Goal: Task Accomplishment & Management: Use online tool/utility

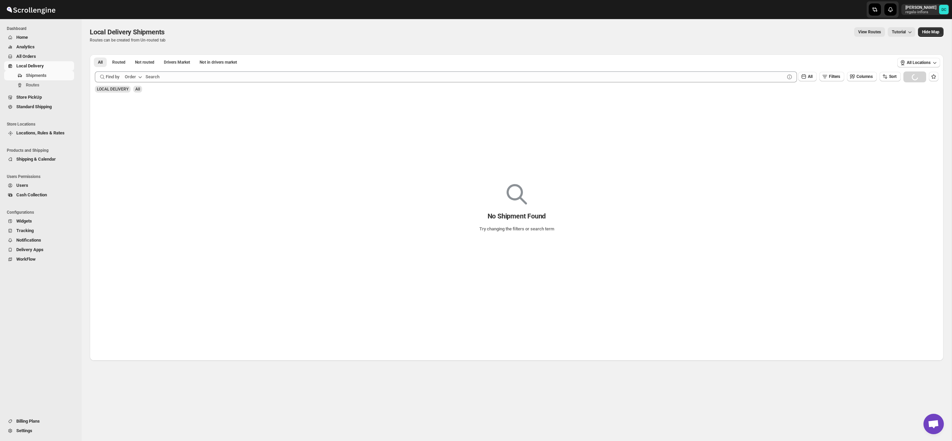
click at [50, 55] on span "All Orders" at bounding box center [44, 56] width 56 height 7
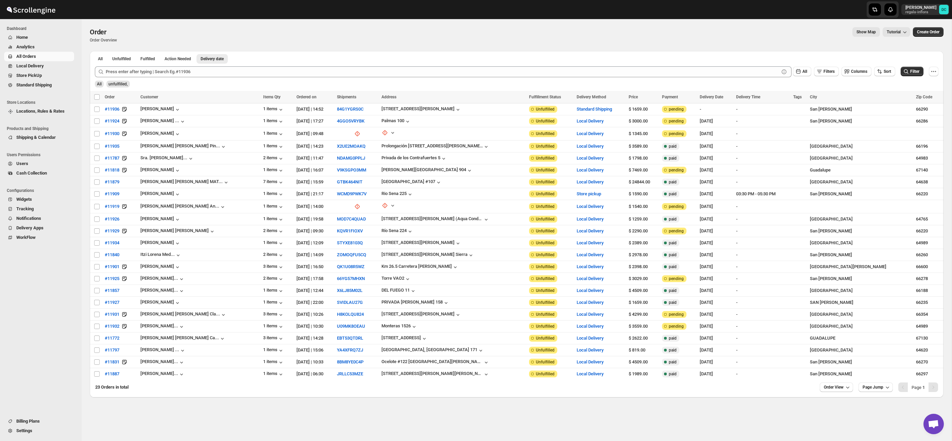
click at [45, 57] on span "All Orders" at bounding box center [44, 56] width 56 height 7
click at [54, 74] on span "Shipments" at bounding box center [49, 75] width 47 height 7
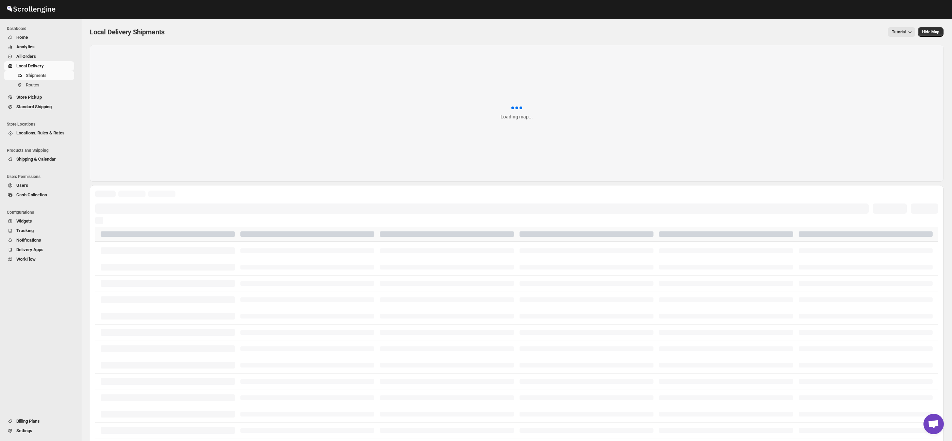
click at [34, 53] on span "All Orders" at bounding box center [44, 56] width 56 height 7
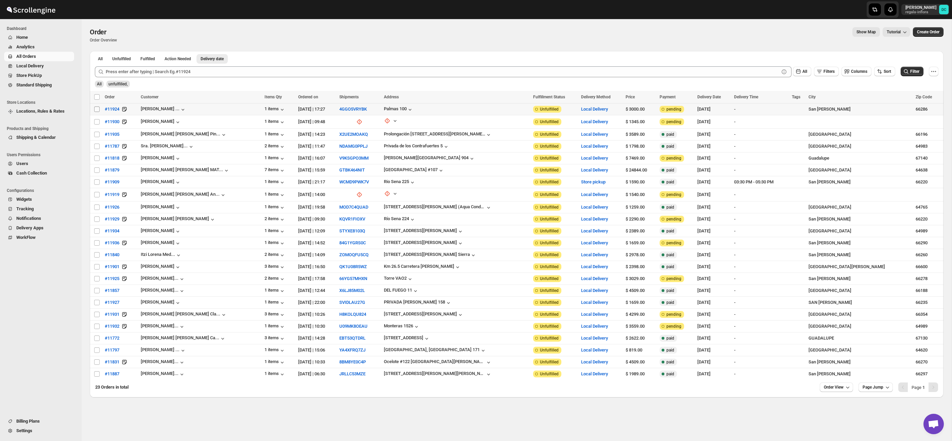
click at [96, 110] on input "Select order" at bounding box center [96, 108] width 5 height 5
checkbox input "true"
click at [97, 122] on input "Select order" at bounding box center [96, 121] width 5 height 5
checkbox input "true"
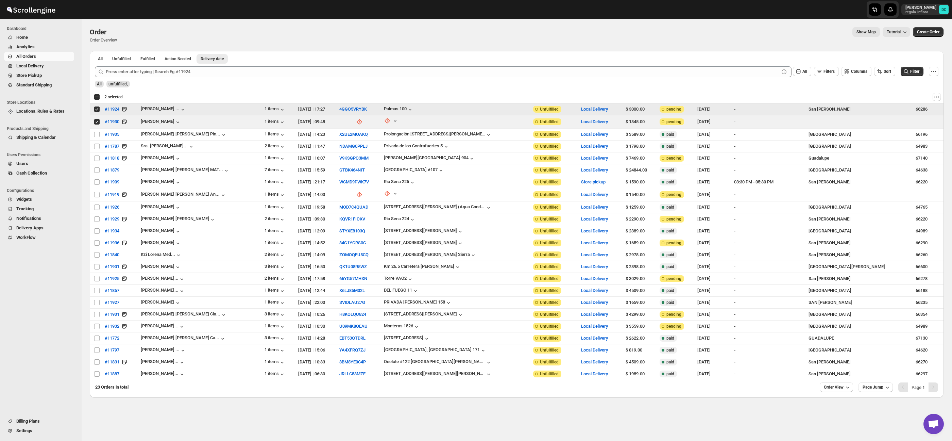
drag, startPoint x: 98, startPoint y: 110, endPoint x: 97, endPoint y: 113, distance: 3.7
click at [98, 110] on input "Select order" at bounding box center [96, 108] width 5 height 5
checkbox input "false"
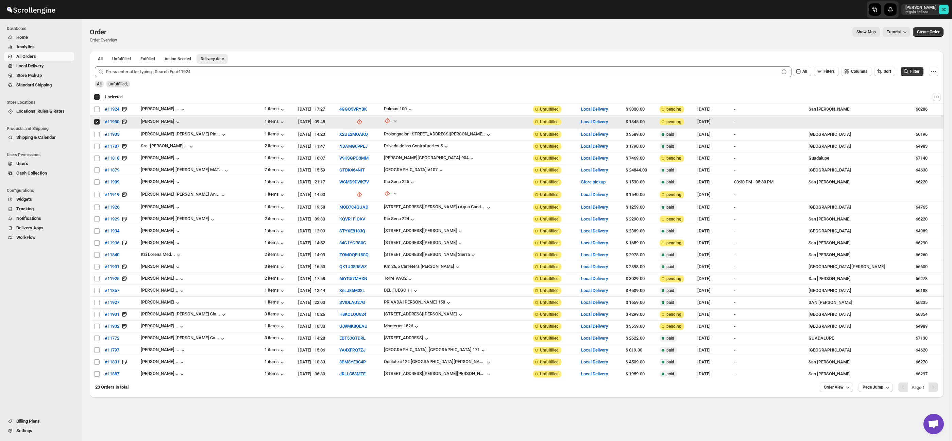
drag, startPoint x: 97, startPoint y: 122, endPoint x: 97, endPoint y: 127, distance: 4.4
click at [97, 122] on input "Select order" at bounding box center [96, 121] width 5 height 5
checkbox input "false"
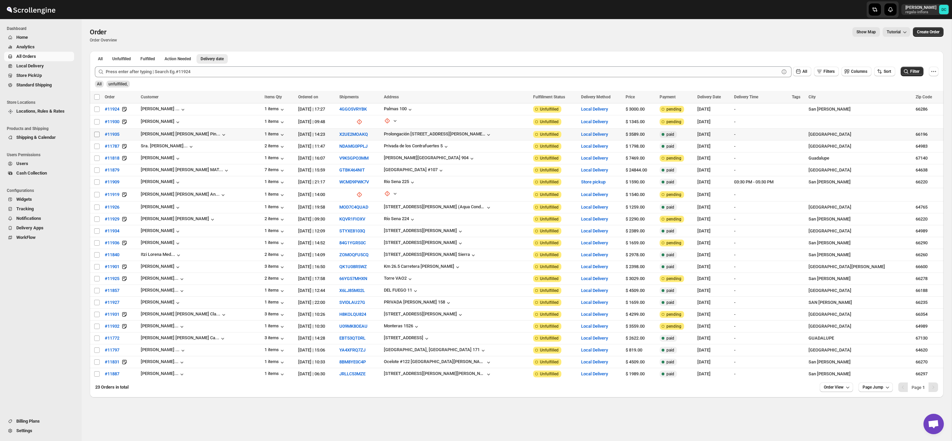
click at [98, 134] on input "Select order" at bounding box center [96, 134] width 5 height 5
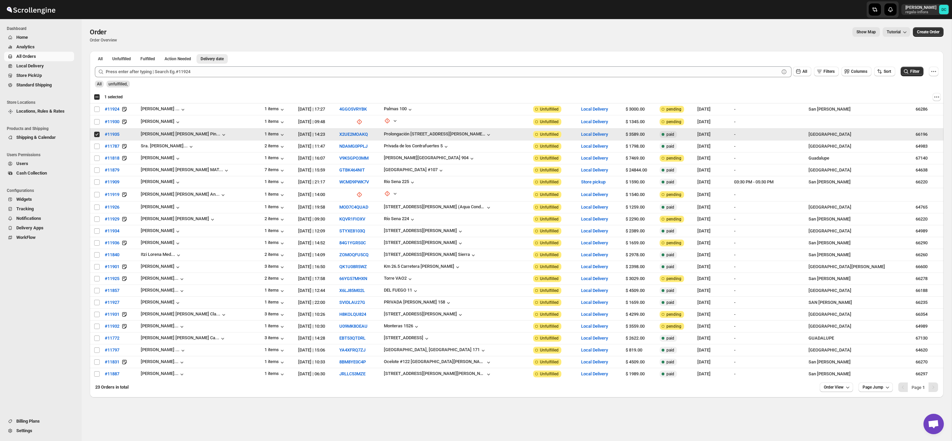
click at [96, 134] on input "Select order" at bounding box center [96, 134] width 5 height 5
checkbox input "false"
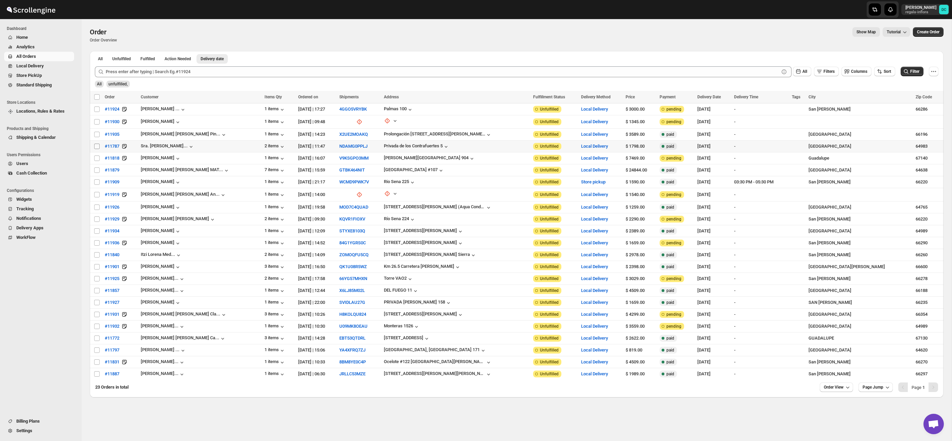
click at [99, 144] on input "Select order" at bounding box center [96, 146] width 5 height 5
checkbox input "true"
drag, startPoint x: 97, startPoint y: 159, endPoint x: 97, endPoint y: 163, distance: 4.1
click at [97, 159] on input "Select order" at bounding box center [96, 157] width 5 height 5
checkbox input "true"
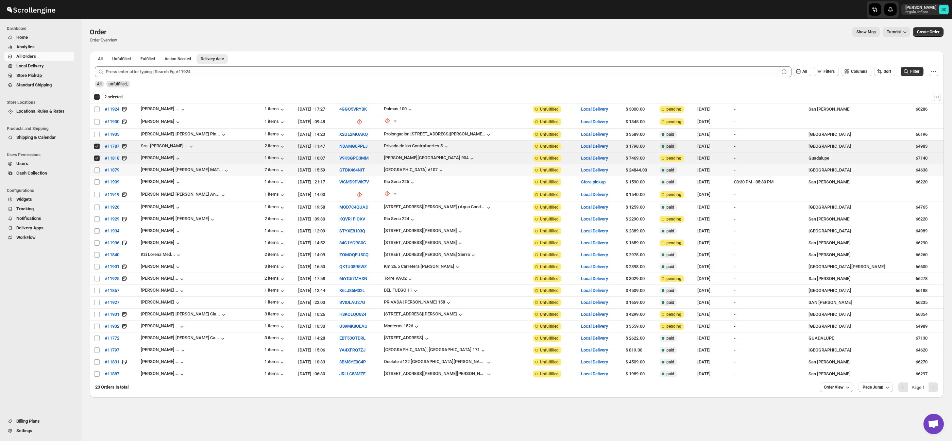
drag, startPoint x: 98, startPoint y: 170, endPoint x: 97, endPoint y: 173, distance: 3.9
click at [98, 170] on input "Select order" at bounding box center [96, 169] width 5 height 5
checkbox input "true"
click at [97, 186] on td "Select order" at bounding box center [96, 182] width 13 height 12
checkbox input "true"
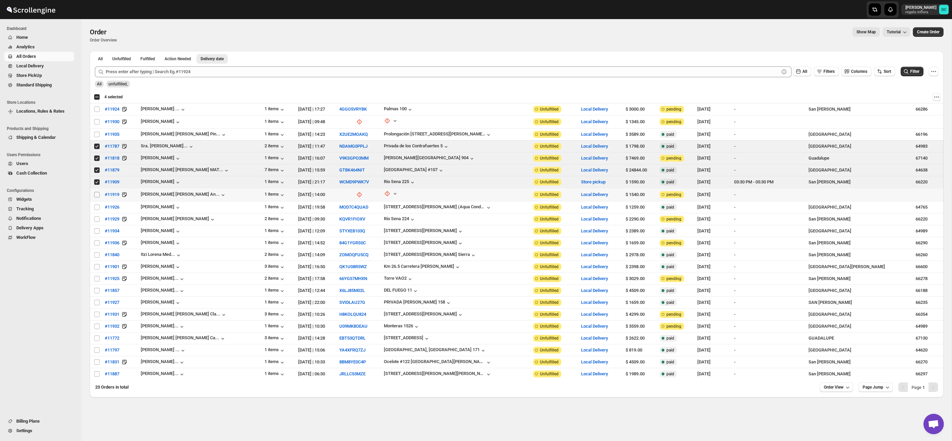
click at [96, 196] on input "Select order" at bounding box center [96, 194] width 5 height 5
checkbox input "true"
click at [97, 206] on input "Select order" at bounding box center [96, 206] width 5 height 5
checkbox input "true"
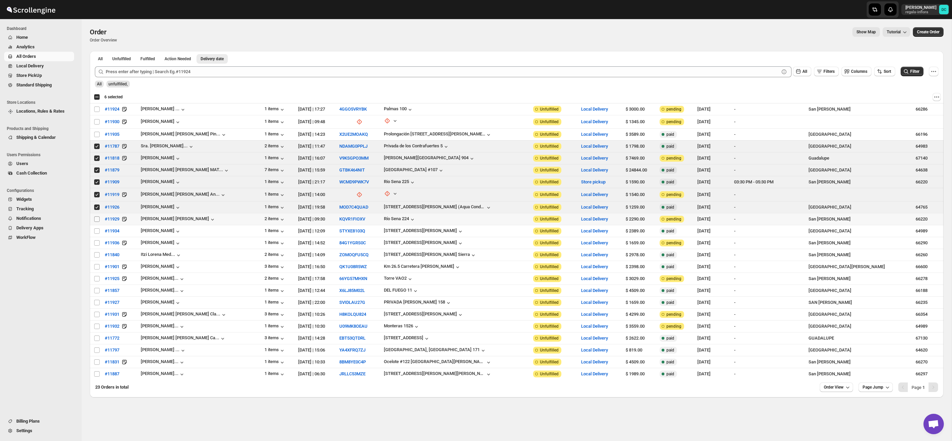
click at [97, 217] on input "Select order" at bounding box center [96, 218] width 5 height 5
checkbox input "true"
click at [95, 230] on input "Select order" at bounding box center [96, 230] width 5 height 5
checkbox input "true"
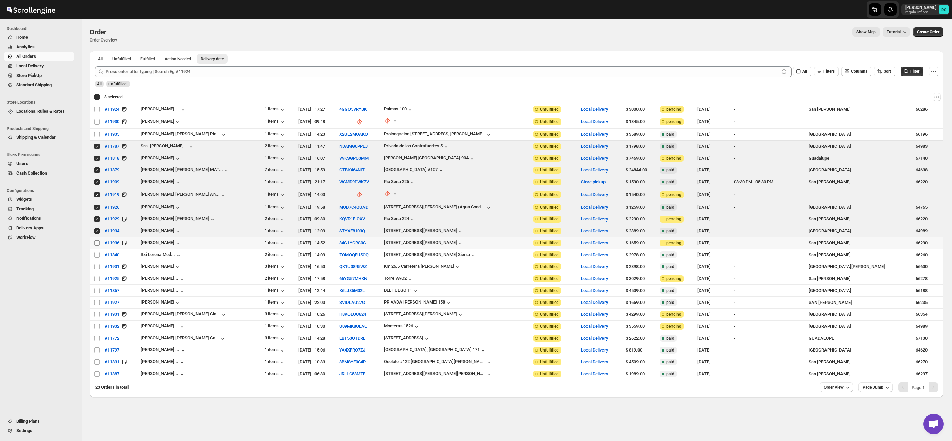
click at [95, 240] on input "Select order" at bounding box center [96, 242] width 5 height 5
checkbox input "true"
click at [51, 76] on span "Shipments" at bounding box center [49, 75] width 47 height 7
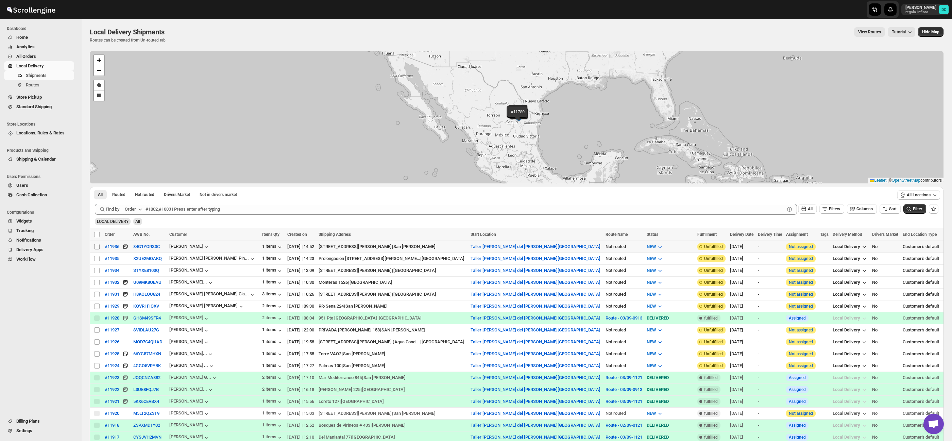
click at [97, 247] on input "Select shipment" at bounding box center [96, 246] width 5 height 5
checkbox input "true"
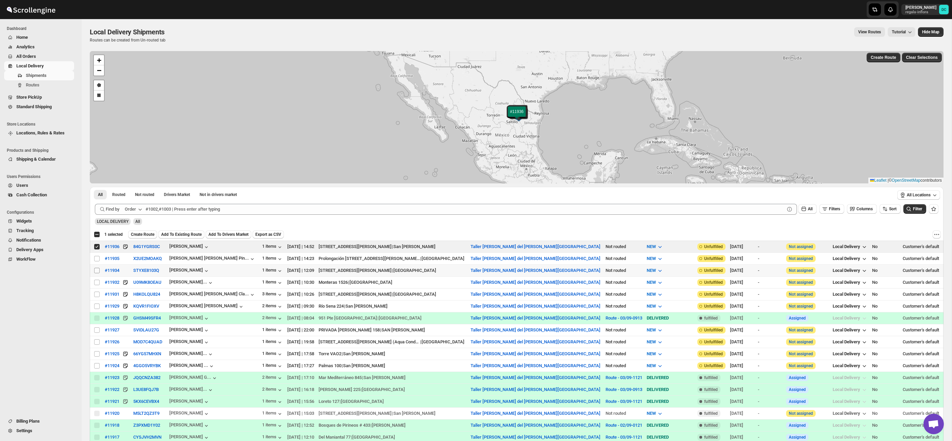
click at [96, 269] on input "Select shipment" at bounding box center [96, 270] width 5 height 5
checkbox input "true"
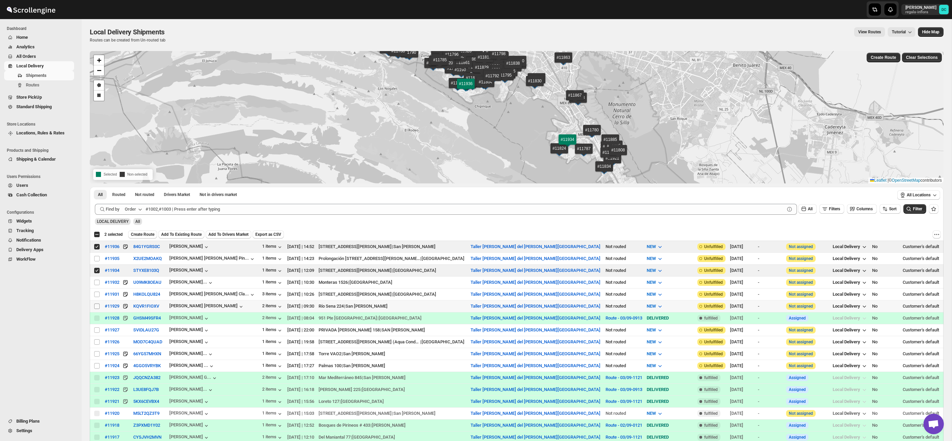
click at [97, 304] on input "Select shipment" at bounding box center [96, 305] width 5 height 5
checkbox input "true"
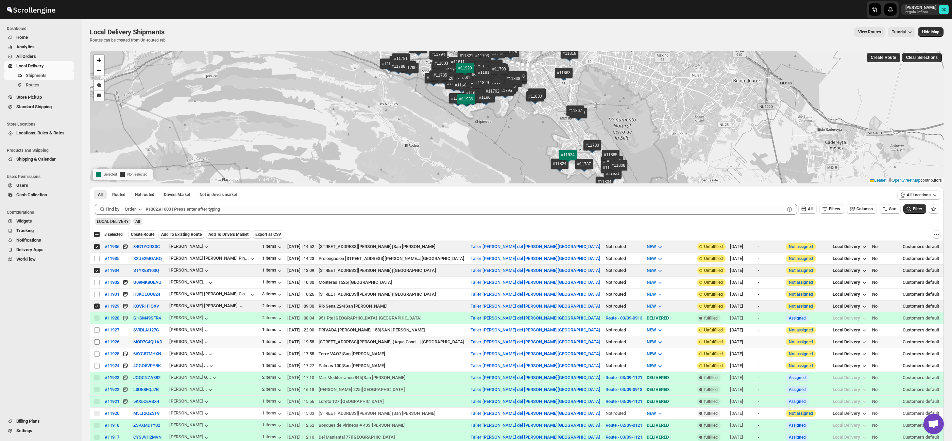
click at [96, 340] on input "Select shipment" at bounding box center [96, 341] width 5 height 5
checkbox input "true"
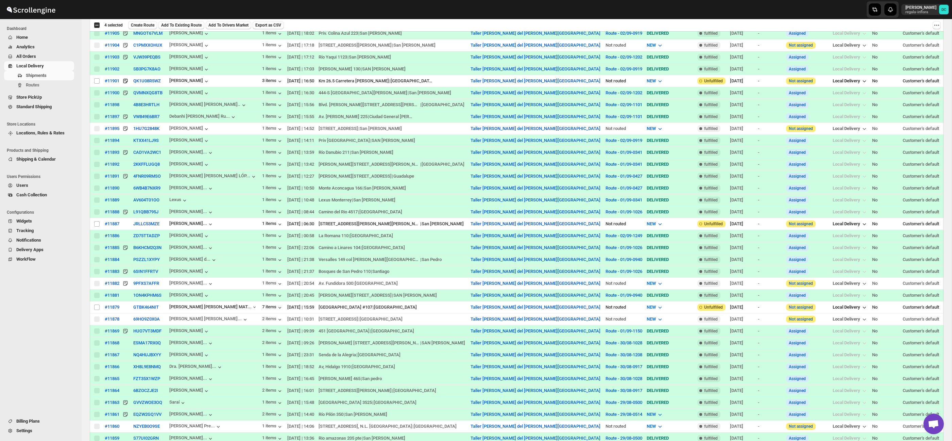
scroll to position [526, 0]
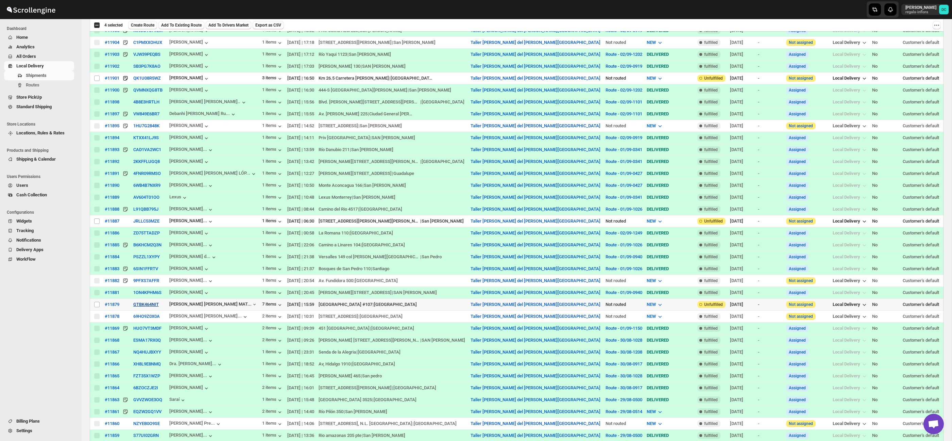
click at [98, 306] on input "Select shipment" at bounding box center [96, 304] width 5 height 5
checkbox input "true"
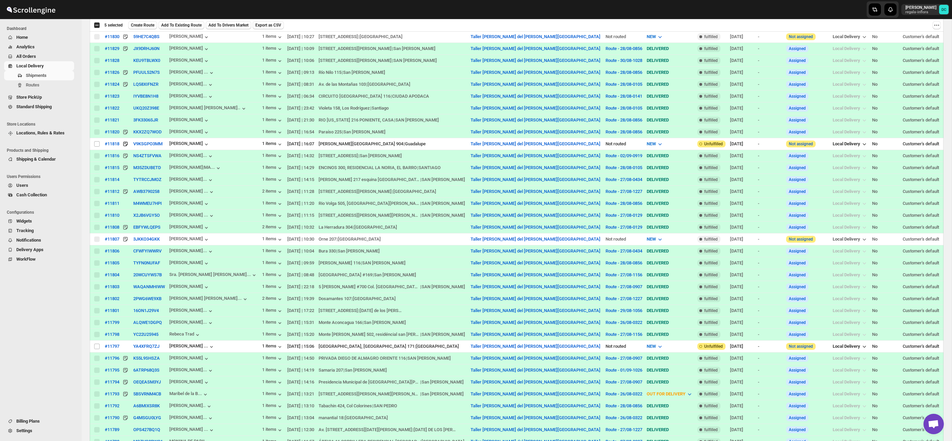
scroll to position [1173, 0]
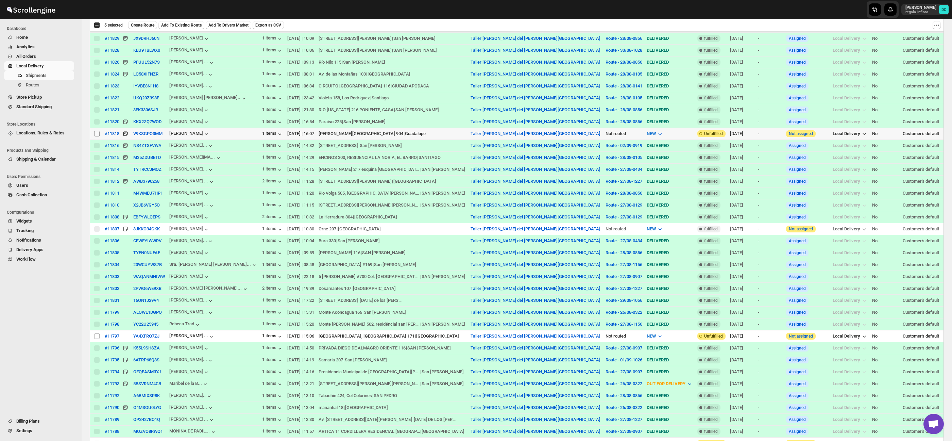
click at [96, 136] on input "Select shipment" at bounding box center [96, 133] width 5 height 5
checkbox input "true"
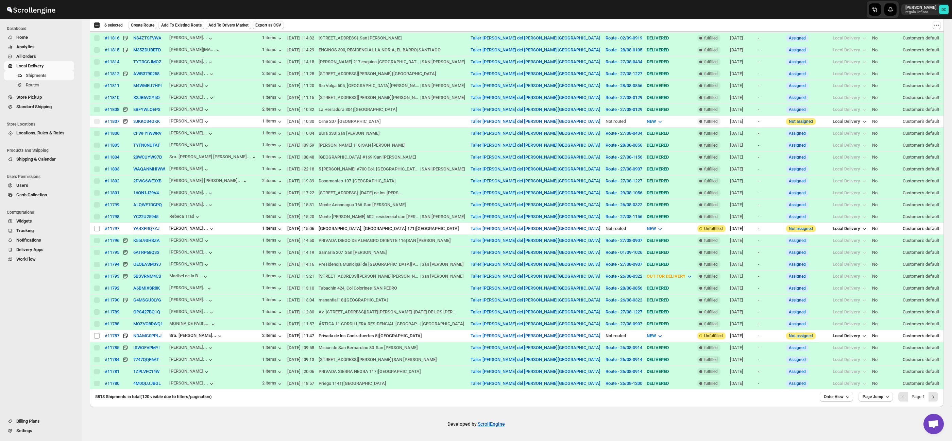
scroll to position [1284, 0]
drag, startPoint x: 95, startPoint y: 335, endPoint x: 180, endPoint y: 278, distance: 102.5
click at [95, 335] on input "Select shipment" at bounding box center [96, 335] width 5 height 5
checkbox input "true"
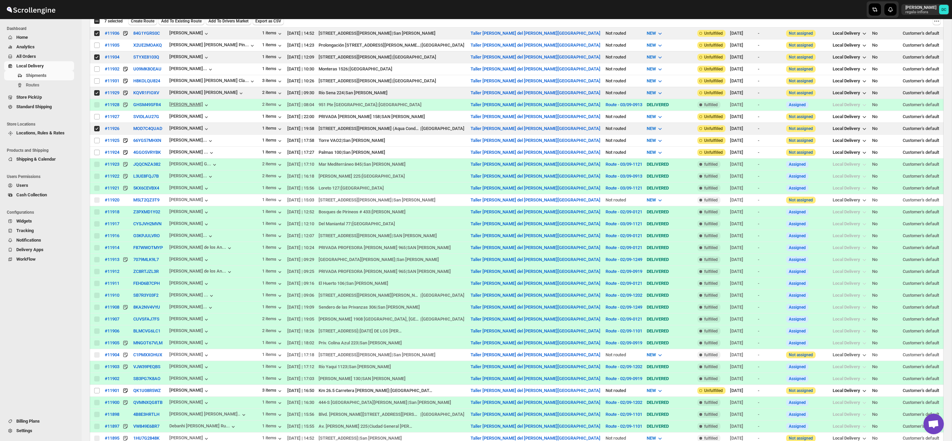
scroll to position [0, 0]
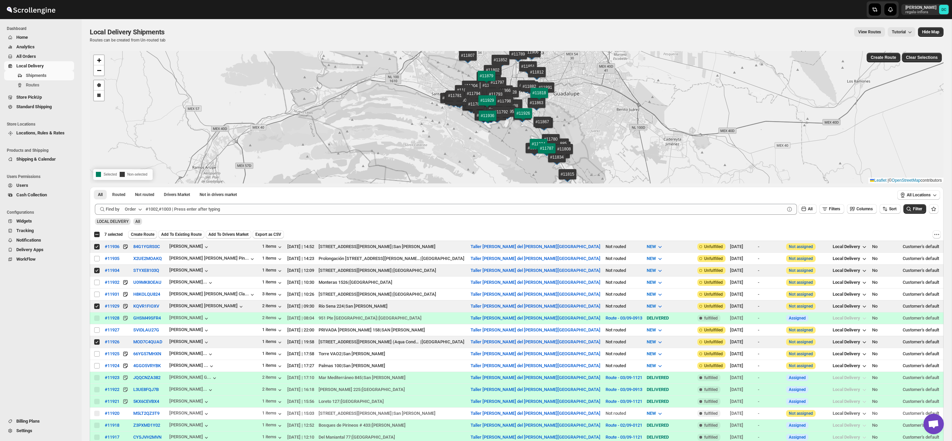
click at [149, 234] on span "Create Route" at bounding box center [142, 234] width 23 height 5
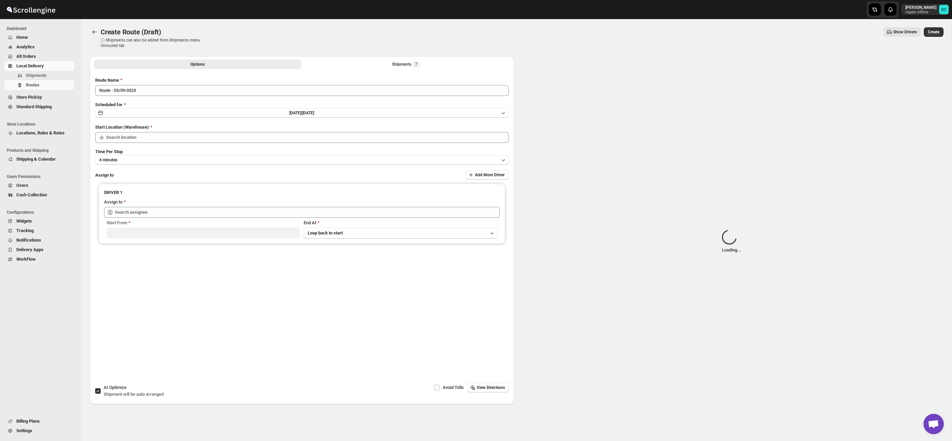
type input "Taller [PERSON_NAME] del [PERSON_NAME][GEOGRAPHIC_DATA]"
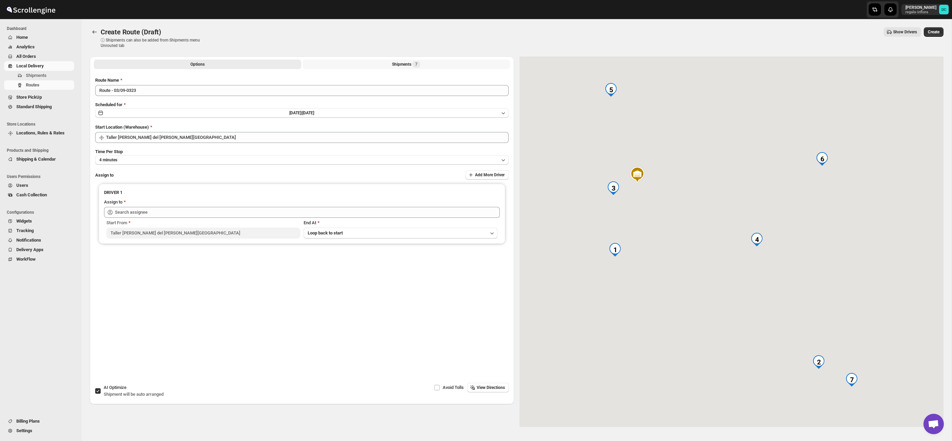
click at [402, 66] on div "Shipments 7" at bounding box center [406, 64] width 28 height 7
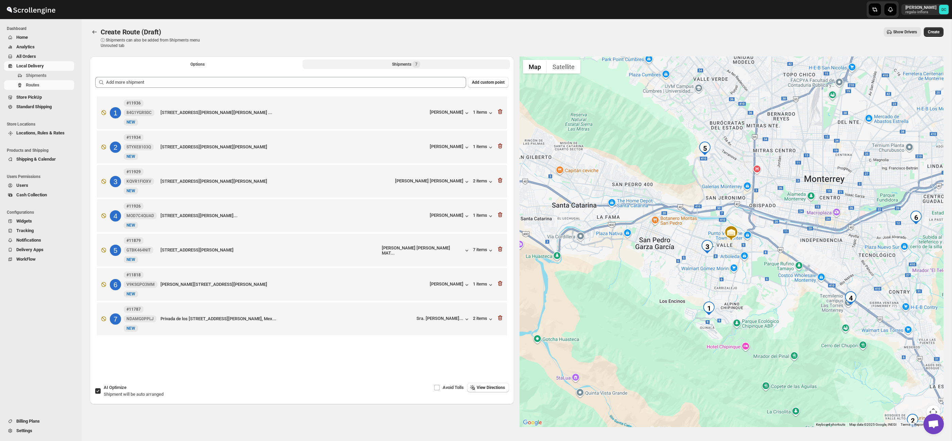
scroll to position [9, 0]
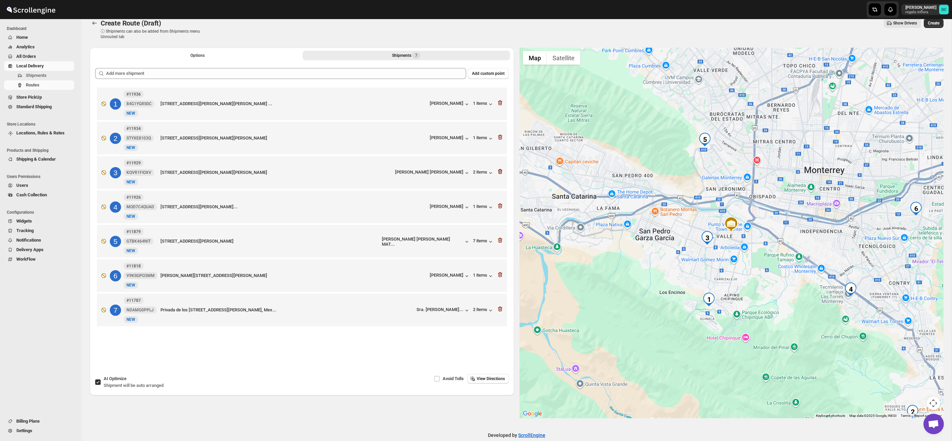
click at [500, 171] on icon "button" at bounding box center [500, 171] width 7 height 7
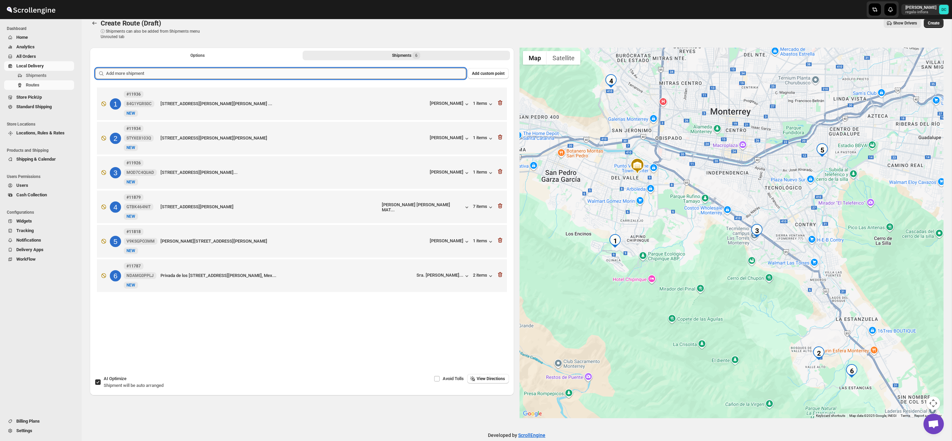
click at [355, 72] on input "text" at bounding box center [286, 73] width 360 height 11
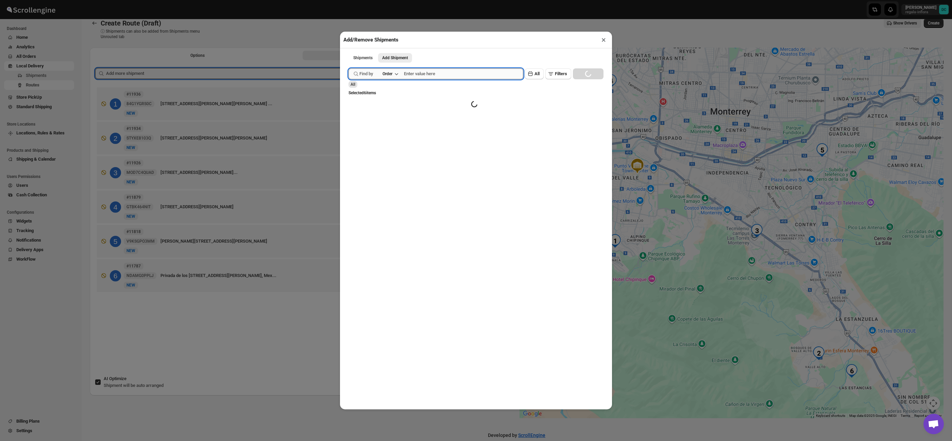
click at [414, 74] on input "text" at bounding box center [463, 73] width 119 height 11
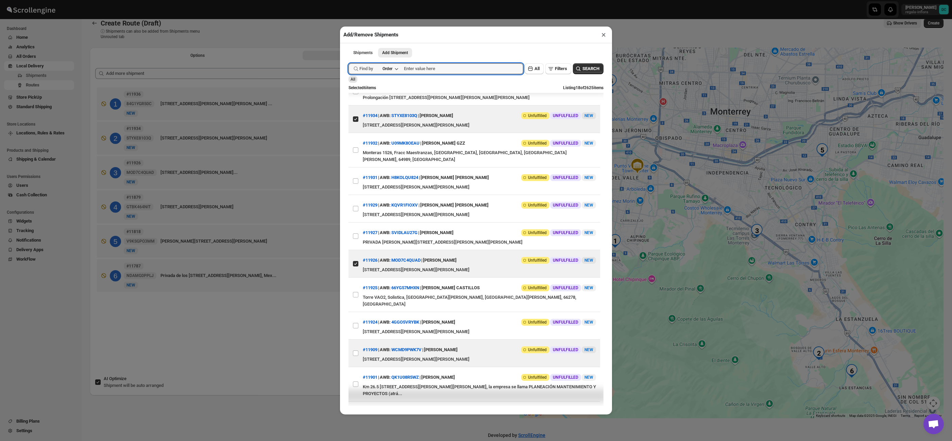
scroll to position [44, 0]
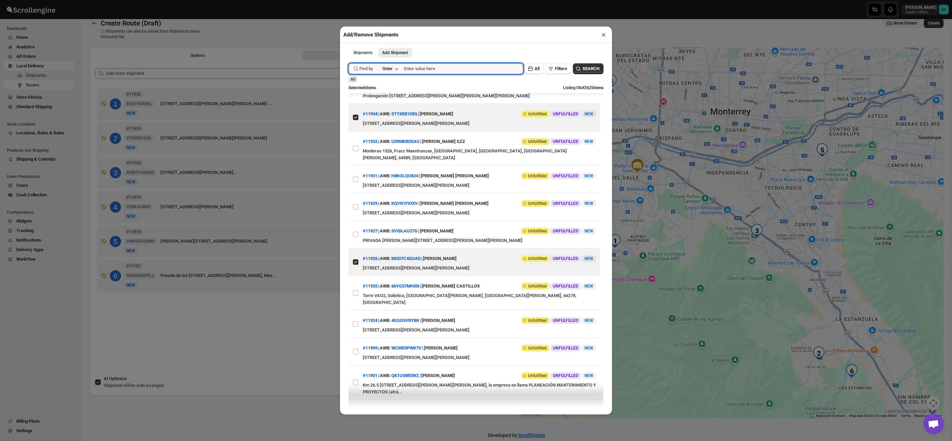
click at [281, 309] on div "Add/Remove Shipments × Shipments Add Shipment More views Shipments Add Shipment…" at bounding box center [476, 220] width 952 height 441
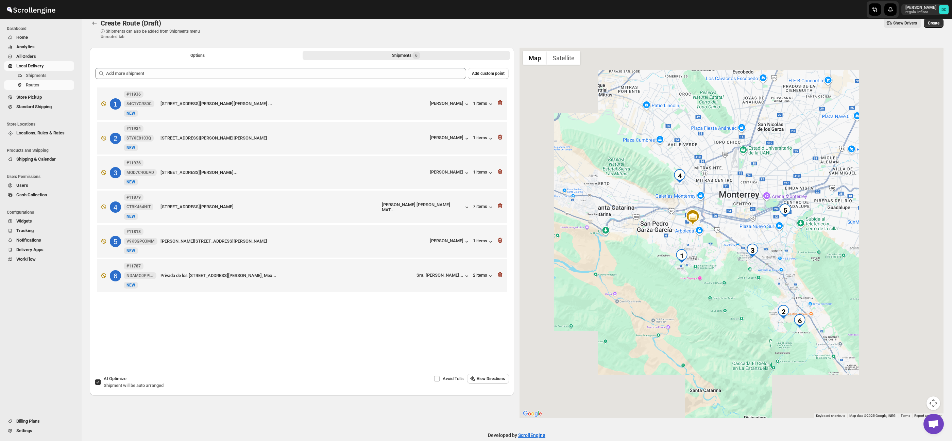
drag, startPoint x: 858, startPoint y: 306, endPoint x: 771, endPoint y: 272, distance: 93.0
click at [771, 272] on div at bounding box center [732, 233] width 425 height 370
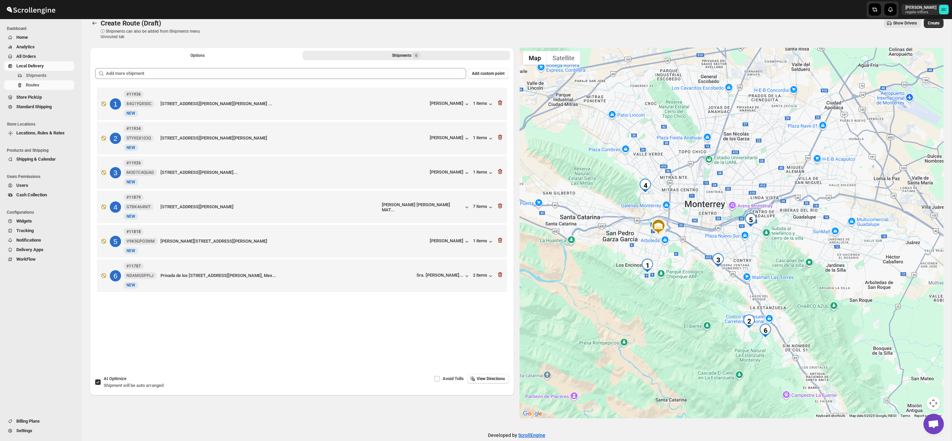
drag, startPoint x: 725, startPoint y: 188, endPoint x: 702, endPoint y: 182, distance: 23.7
click at [702, 182] on div at bounding box center [732, 233] width 425 height 370
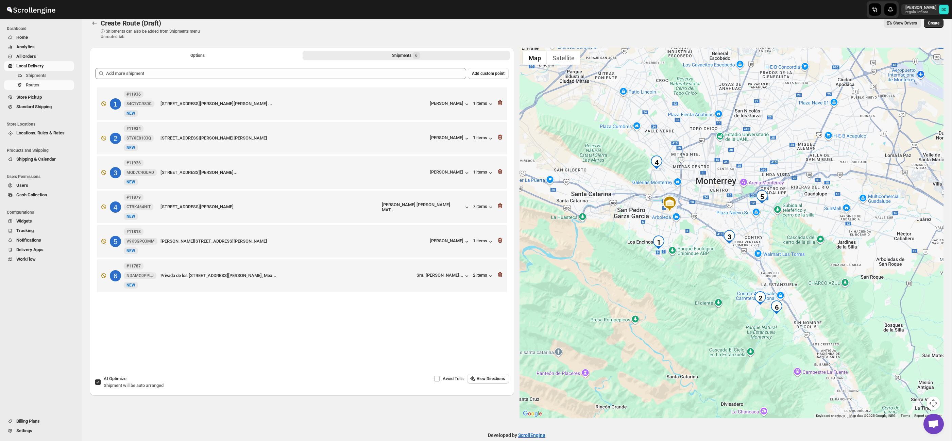
drag, startPoint x: 687, startPoint y: 255, endPoint x: 725, endPoint y: 268, distance: 40.0
click at [725, 268] on div at bounding box center [732, 233] width 425 height 370
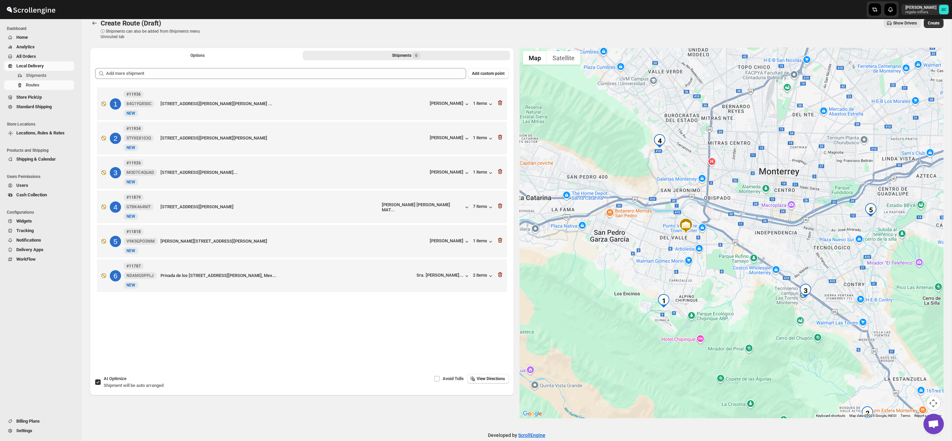
drag, startPoint x: 695, startPoint y: 159, endPoint x: 716, endPoint y: 233, distance: 77.3
click at [716, 233] on div at bounding box center [732, 233] width 425 height 370
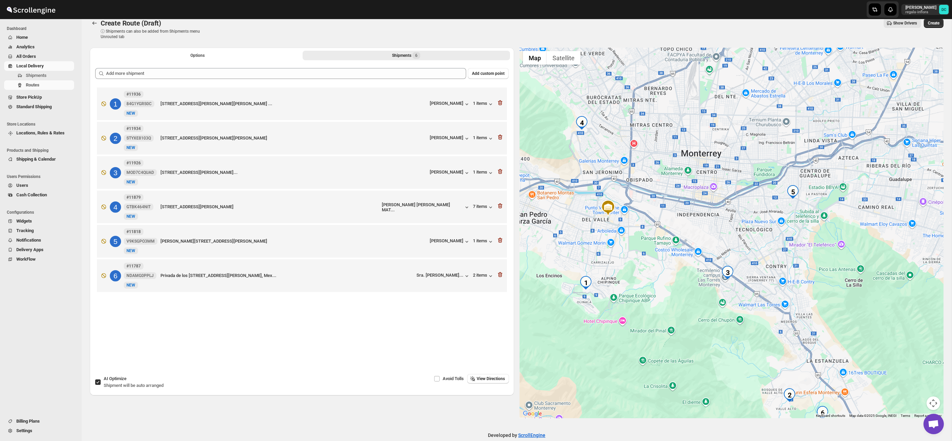
drag, startPoint x: 719, startPoint y: 239, endPoint x: 698, endPoint y: 239, distance: 21.4
click at [698, 239] on div at bounding box center [732, 233] width 425 height 370
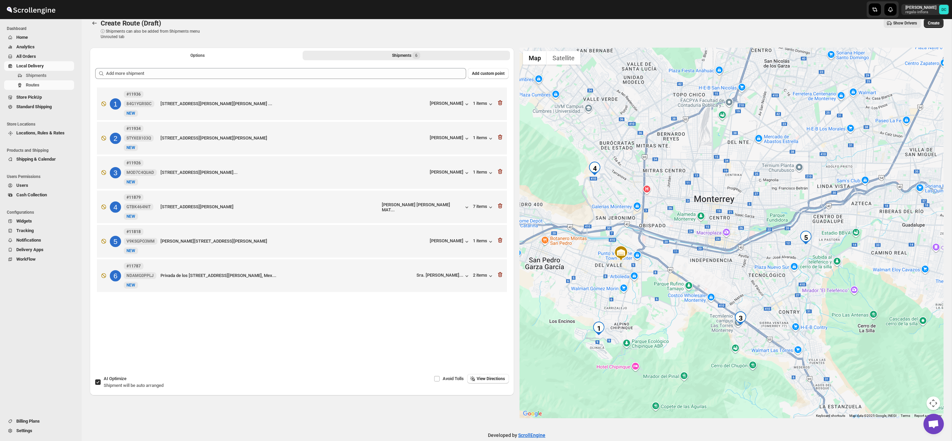
drag, startPoint x: 699, startPoint y: 250, endPoint x: 760, endPoint y: 255, distance: 60.8
click at [760, 255] on div at bounding box center [732, 233] width 425 height 370
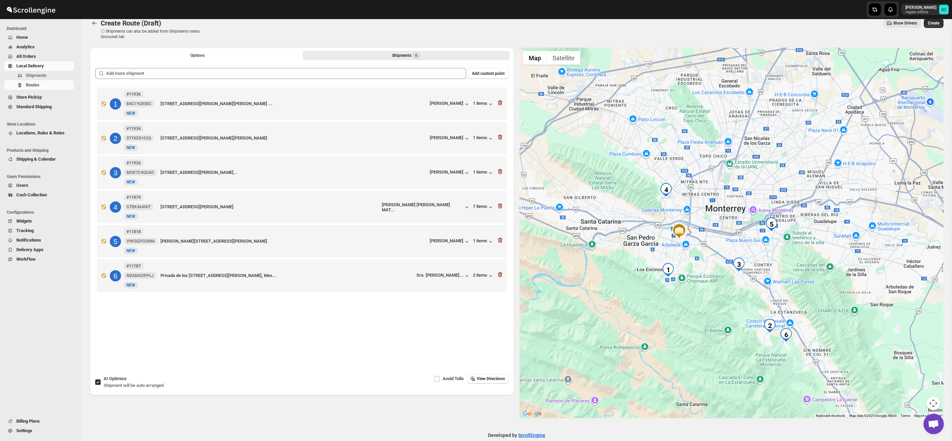
drag, startPoint x: 753, startPoint y: 245, endPoint x: 721, endPoint y: 225, distance: 37.4
click at [721, 225] on div at bounding box center [732, 233] width 425 height 370
click at [236, 56] on button "Options" at bounding box center [197, 56] width 207 height 10
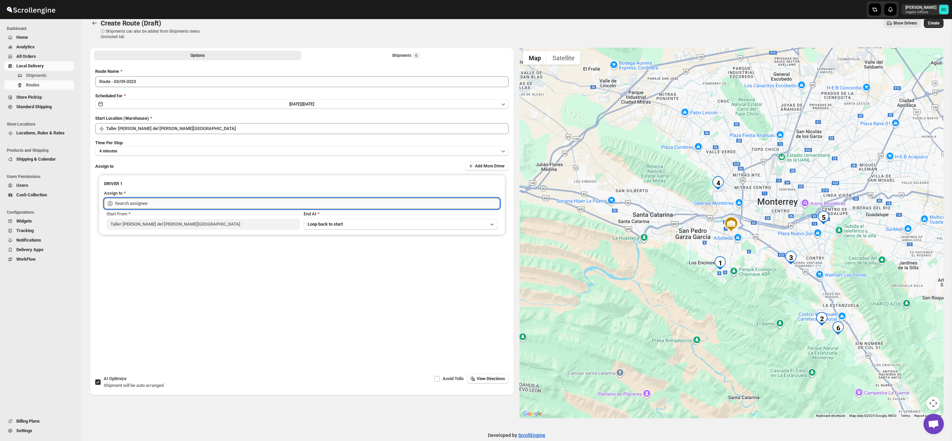
click at [243, 200] on input "text" at bounding box center [307, 203] width 385 height 11
drag, startPoint x: 247, startPoint y: 217, endPoint x: 299, endPoint y: 195, distance: 56.5
click at [247, 217] on div "[PERSON_NAME] ([PERSON_NAME][EMAIL_ADDRESS][DOMAIN_NAME])" at bounding box center [302, 218] width 382 height 7
type input "[PERSON_NAME] ([PERSON_NAME][EMAIL_ADDRESS][DOMAIN_NAME])"
click at [939, 25] on span "Create" at bounding box center [934, 22] width 12 height 5
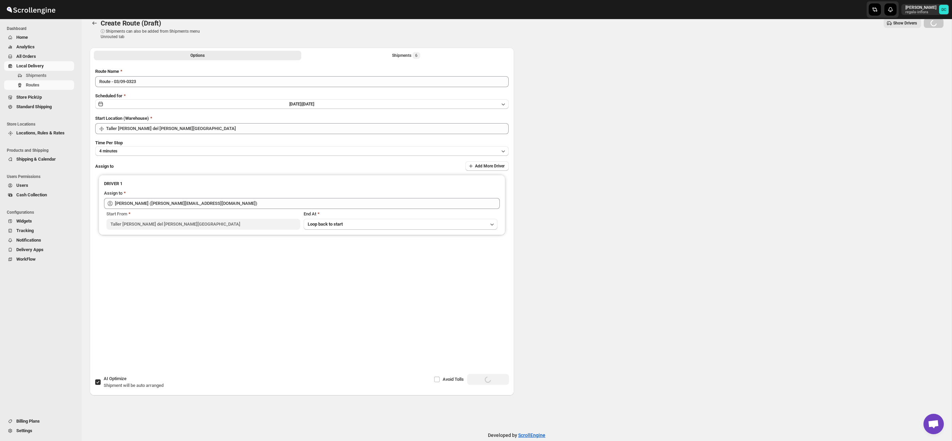
scroll to position [0, 0]
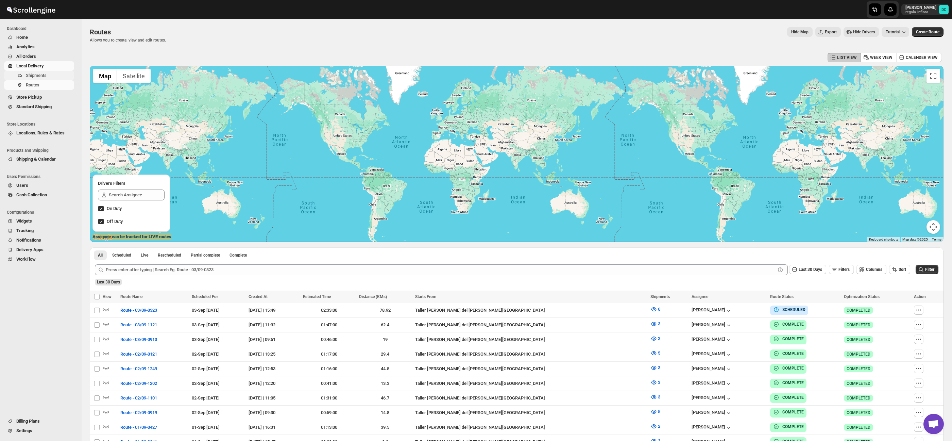
click at [56, 78] on span "Shipments" at bounding box center [49, 75] width 47 height 7
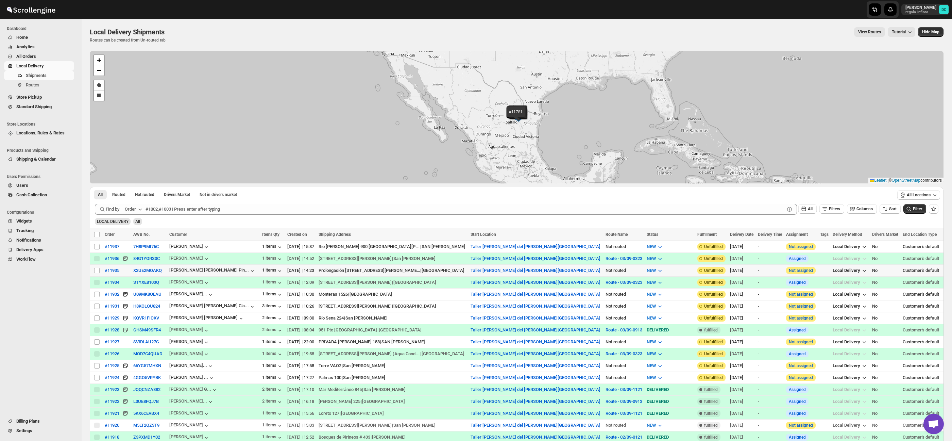
drag, startPoint x: 98, startPoint y: 271, endPoint x: 96, endPoint y: 251, distance: 20.1
click at [98, 271] on input "Select shipment" at bounding box center [96, 270] width 5 height 5
checkbox input "true"
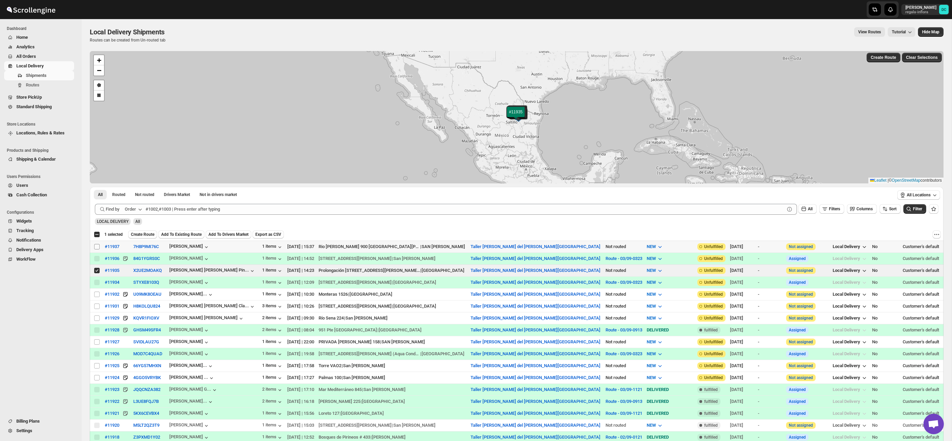
click at [96, 245] on input "Select shipment" at bounding box center [96, 246] width 5 height 5
checkbox input "true"
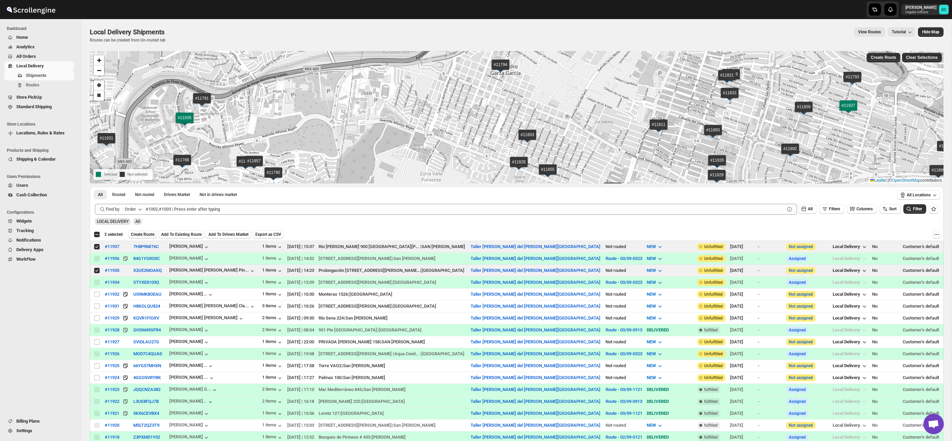
click at [150, 232] on span "Create Route" at bounding box center [142, 234] width 23 height 5
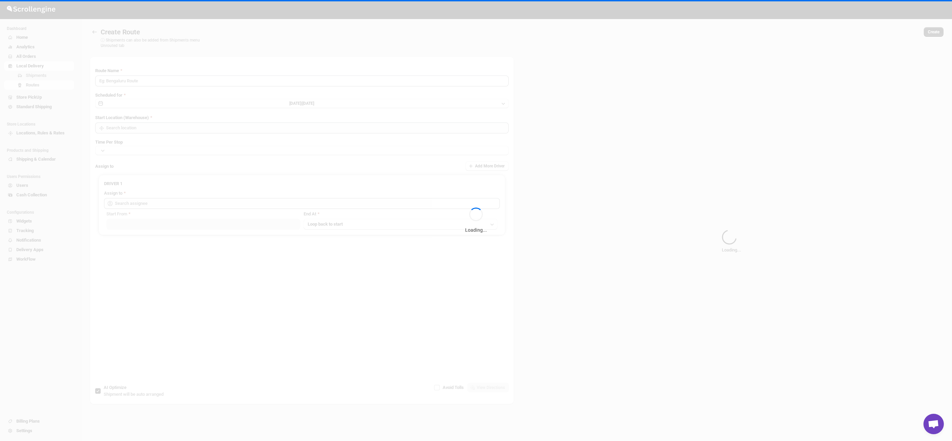
type input "Route - 03/09-0346"
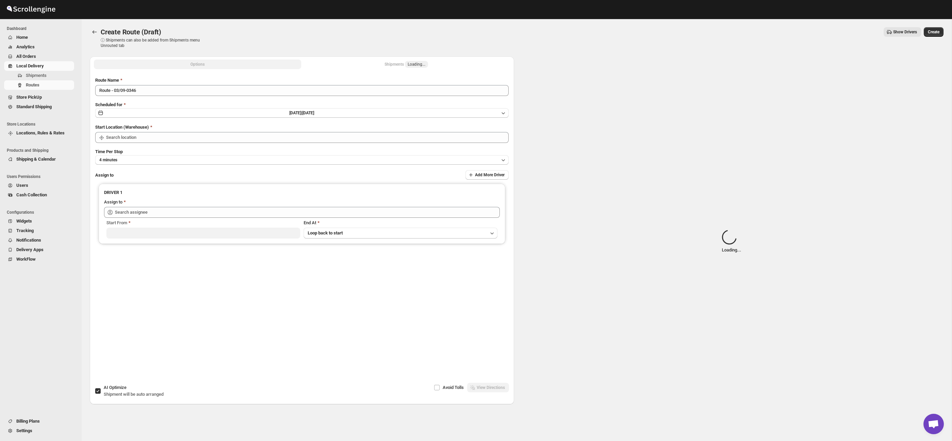
type input "Taller [PERSON_NAME] del [PERSON_NAME][GEOGRAPHIC_DATA]"
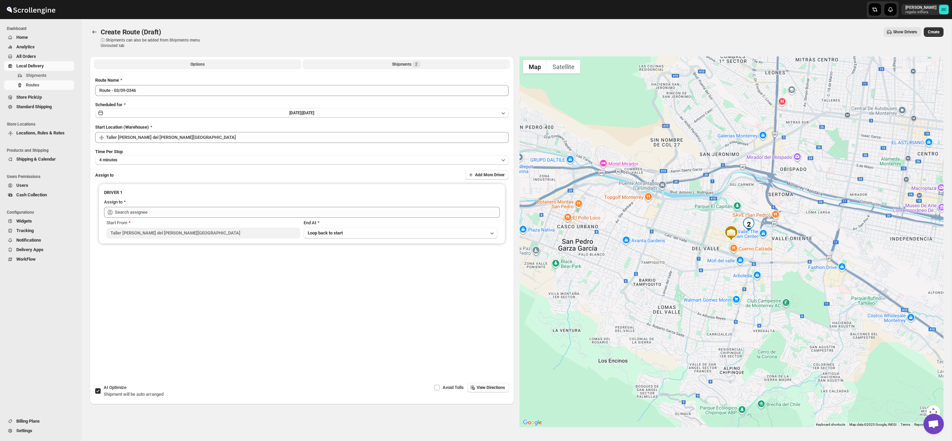
click at [445, 65] on button "Shipments 2" at bounding box center [406, 65] width 207 height 10
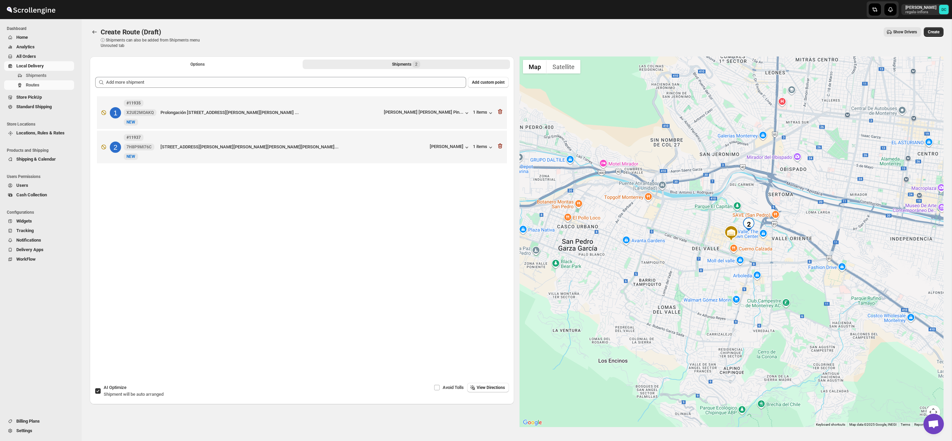
click at [99, 390] on input "AI Optimize Shipment will be auto arranged" at bounding box center [97, 390] width 5 height 5
checkbox input "false"
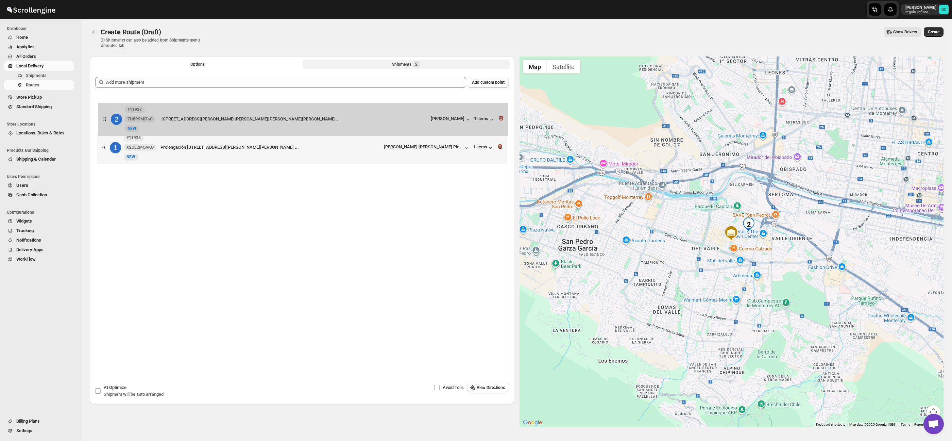
drag, startPoint x: 109, startPoint y: 149, endPoint x: 114, endPoint y: 116, distance: 33.1
click at [110, 118] on div "1 #11935 X2UE2MOAKQ New NEW Prolongación [STREET_ADDRESS][PERSON_NAME][PERSON_N…" at bounding box center [302, 131] width 414 height 72
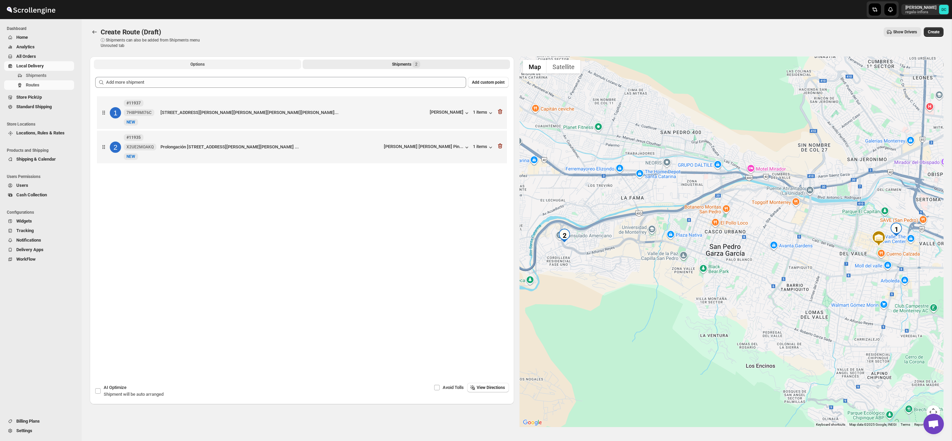
click at [195, 63] on span "Options" at bounding box center [197, 64] width 14 height 5
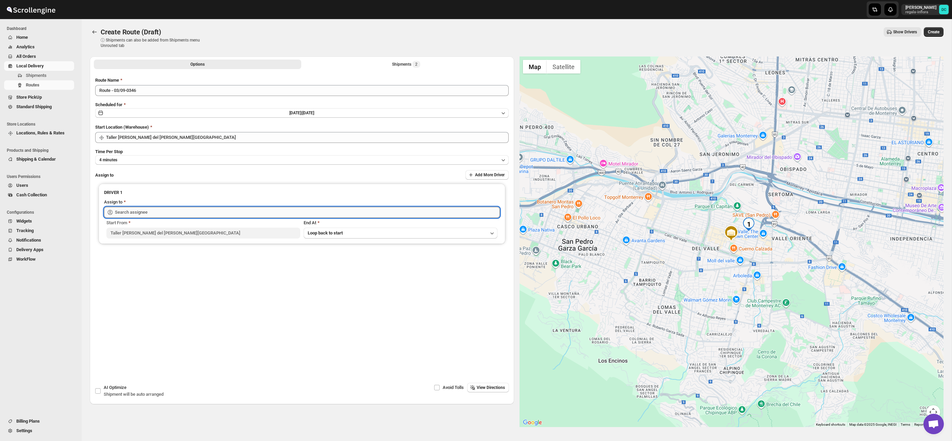
click at [228, 212] on input "text" at bounding box center [307, 212] width 385 height 11
click at [226, 229] on div "[PERSON_NAME] ([EMAIL_ADDRESS][DOMAIN_NAME])" at bounding box center [302, 226] width 382 height 7
type input "[PERSON_NAME] ([EMAIL_ADDRESS][DOMAIN_NAME])"
click at [938, 33] on span "Create" at bounding box center [934, 31] width 12 height 5
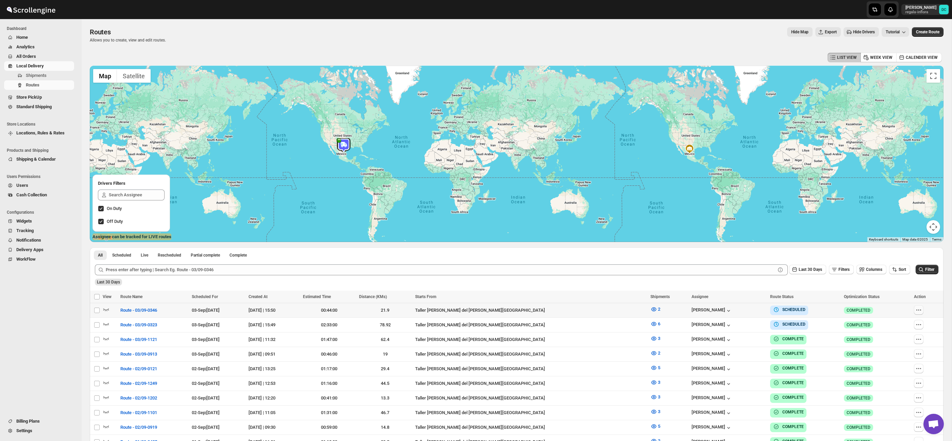
click at [921, 309] on button "button" at bounding box center [919, 310] width 10 height 10
checkbox input "true"
click at [902, 356] on span "Edit" at bounding box center [902, 358] width 31 height 7
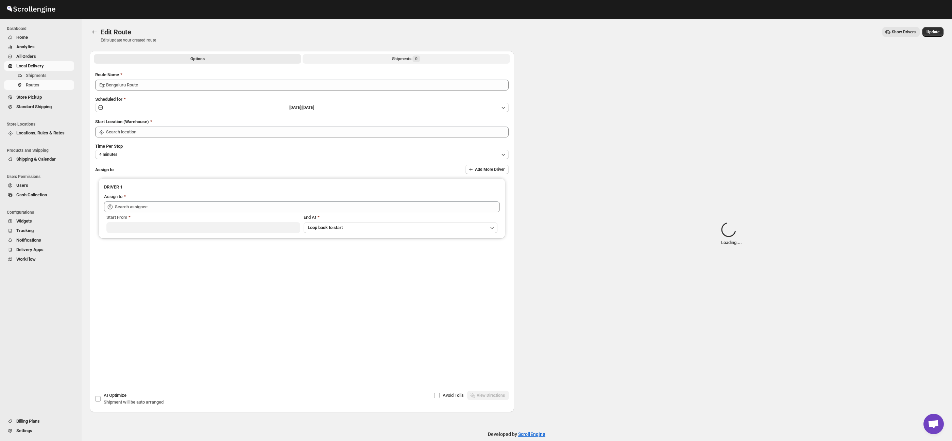
type input "Route - 03/09-0346"
type input "Taller [PERSON_NAME] del [PERSON_NAME][GEOGRAPHIC_DATA]"
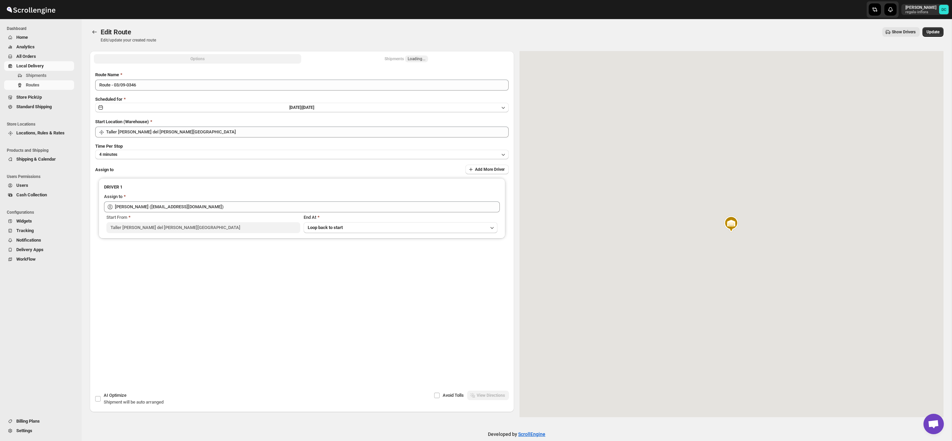
type input "[PERSON_NAME] ([EMAIL_ADDRESS][DOMAIN_NAME])"
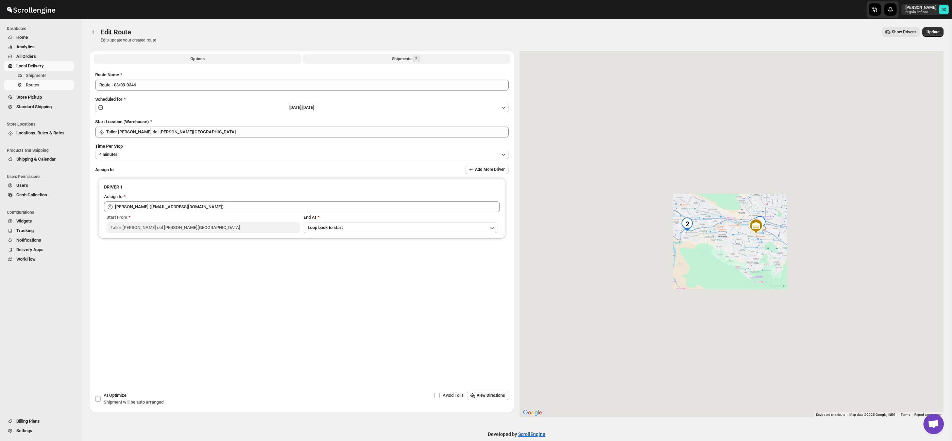
click at [436, 59] on button "Shipments 2" at bounding box center [406, 59] width 207 height 10
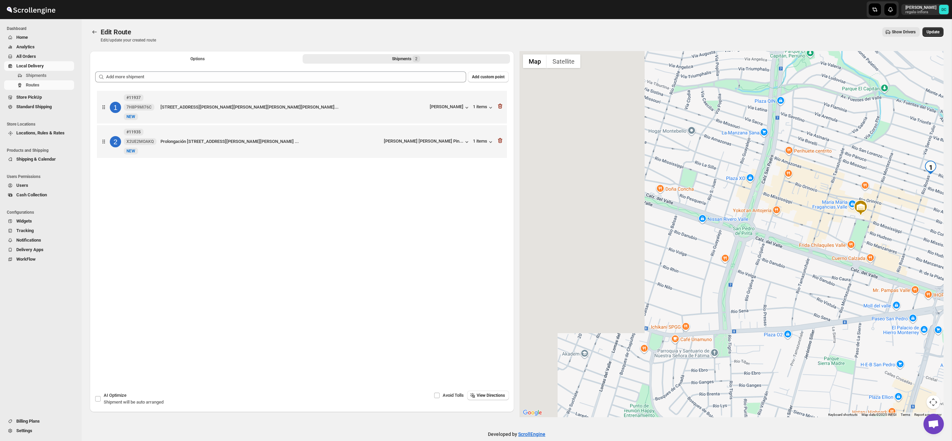
drag, startPoint x: 636, startPoint y: 163, endPoint x: 723, endPoint y: 156, distance: 87.0
click at [723, 156] on div at bounding box center [732, 234] width 425 height 366
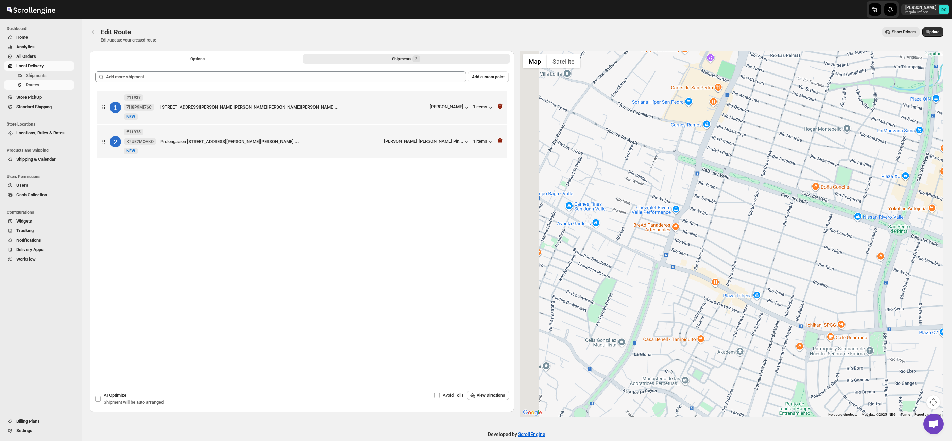
drag, startPoint x: 707, startPoint y: 173, endPoint x: 748, endPoint y: 177, distance: 40.7
click at [748, 177] on div at bounding box center [732, 234] width 425 height 366
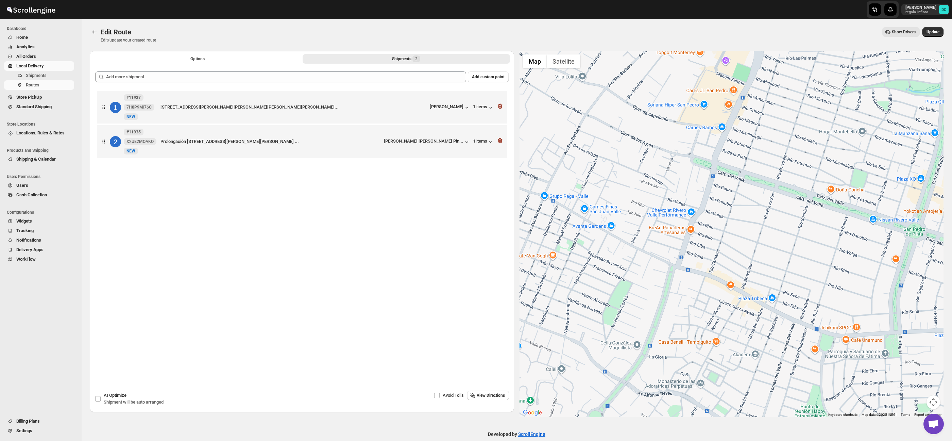
drag, startPoint x: 582, startPoint y: 178, endPoint x: 750, endPoint y: 168, distance: 168.3
click at [748, 168] on div at bounding box center [732, 234] width 425 height 366
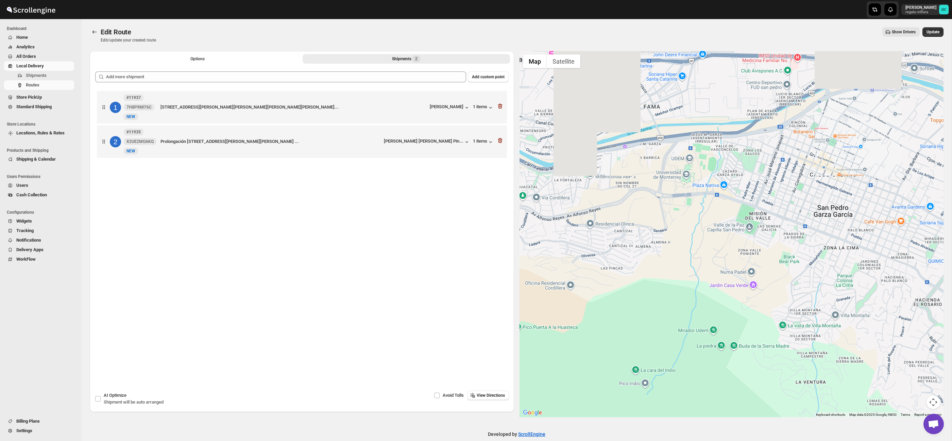
drag, startPoint x: 665, startPoint y: 221, endPoint x: 760, endPoint y: 220, distance: 94.6
click at [764, 221] on div at bounding box center [732, 234] width 425 height 366
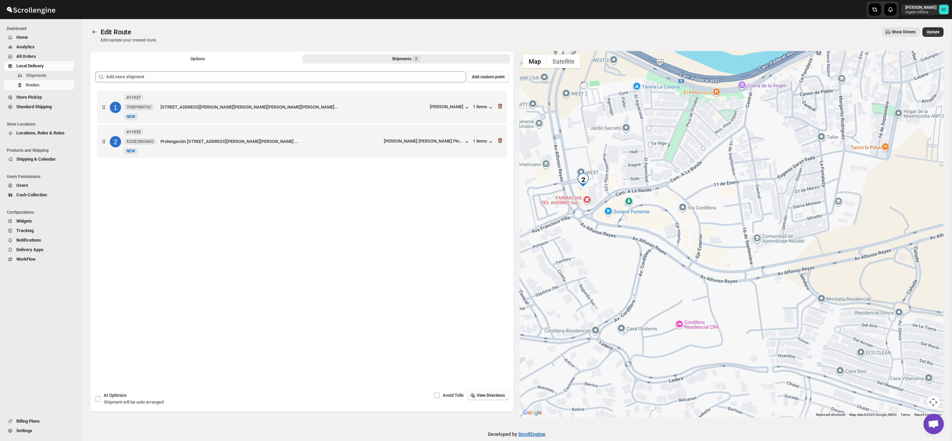
drag, startPoint x: 618, startPoint y: 199, endPoint x: 674, endPoint y: 195, distance: 56.0
click at [674, 195] on div at bounding box center [732, 234] width 425 height 366
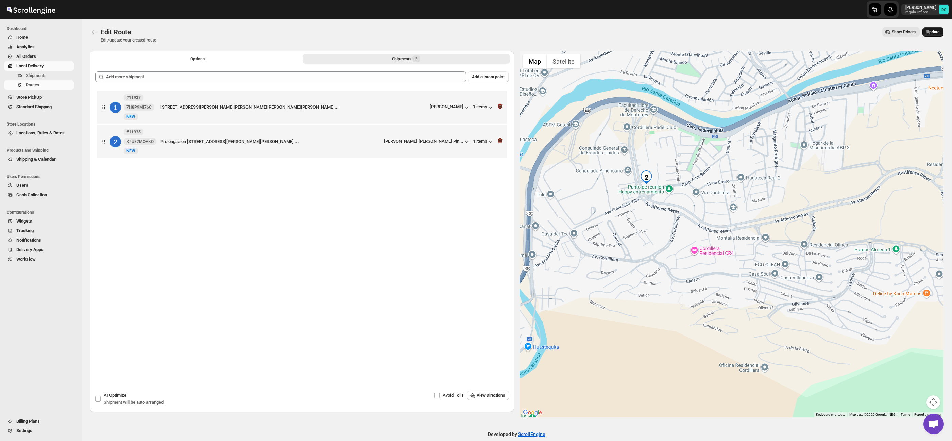
click at [929, 33] on span "Update" at bounding box center [933, 31] width 13 height 5
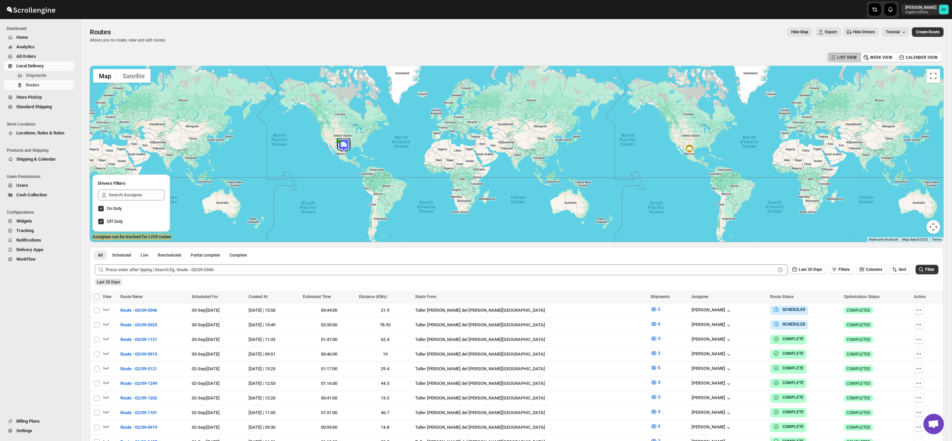
click at [45, 57] on span "All Orders" at bounding box center [44, 56] width 56 height 7
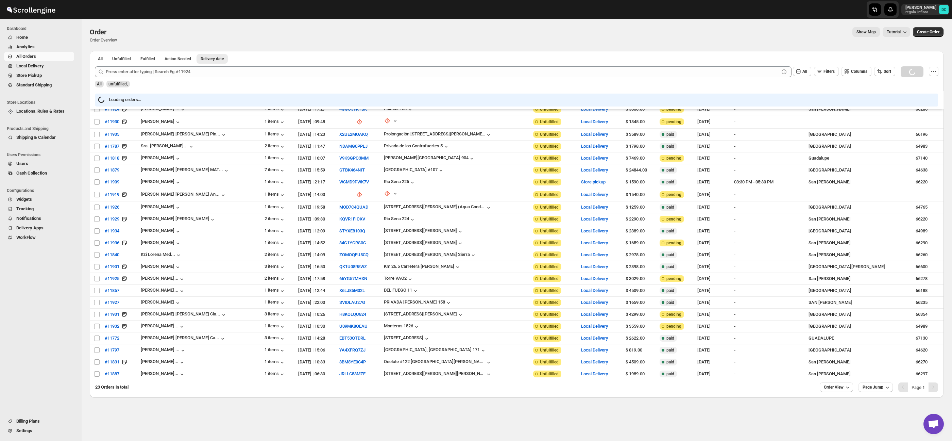
click at [223, 59] on span "Delivery date" at bounding box center [212, 58] width 23 height 5
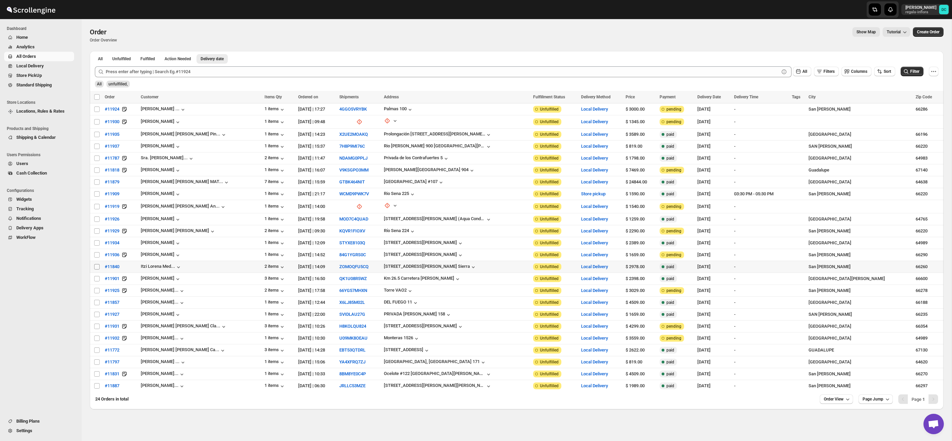
click at [96, 266] on input "Select order" at bounding box center [96, 266] width 5 height 5
checkbox input "true"
click at [97, 277] on input "Select order" at bounding box center [96, 278] width 5 height 5
checkbox input "true"
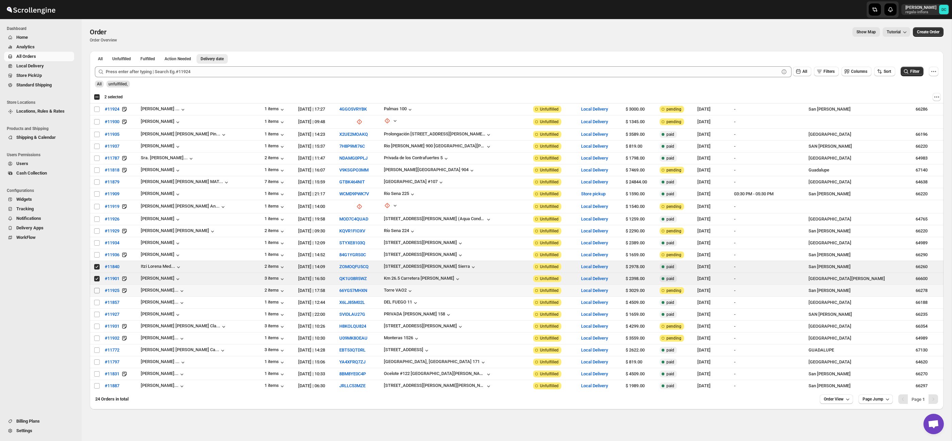
click at [94, 288] on span at bounding box center [97, 290] width 6 height 6
click at [94, 288] on input "Select order" at bounding box center [96, 290] width 5 height 5
click at [97, 291] on input "Select order" at bounding box center [96, 290] width 5 height 5
checkbox input "true"
